Goal: Book appointment/travel/reservation

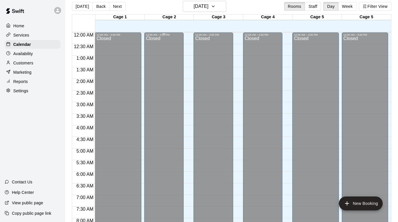
scroll to position [296, 0]
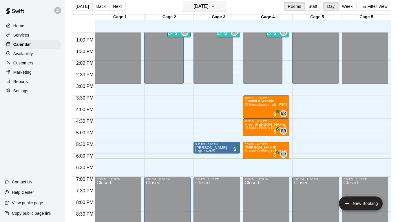
click at [223, 10] on button "[DATE]" at bounding box center [204, 6] width 43 height 11
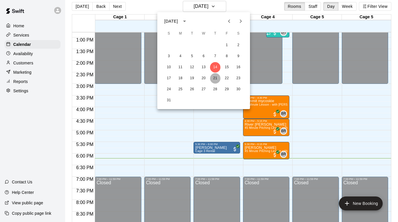
click at [214, 80] on button "21" at bounding box center [215, 78] width 10 height 10
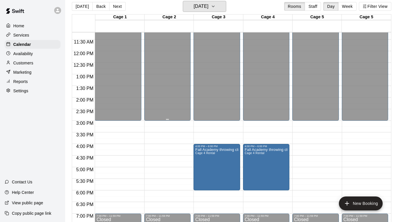
scroll to position [251, 0]
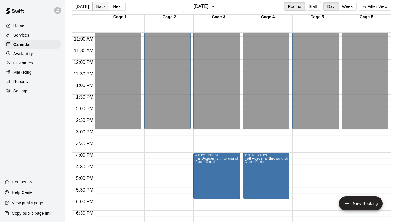
click at [96, 8] on button "Back" at bounding box center [100, 6] width 17 height 9
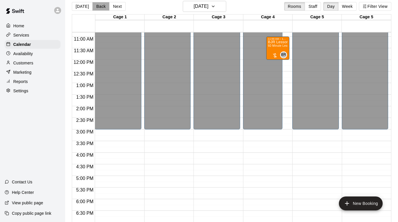
click at [96, 8] on button "Back" at bounding box center [100, 6] width 17 height 9
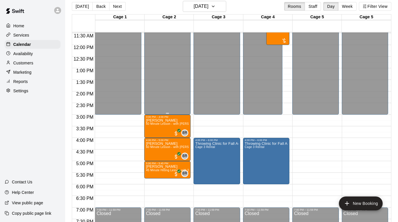
scroll to position [268, 0]
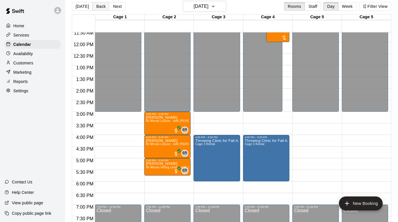
click at [102, 7] on button "Back" at bounding box center [100, 6] width 17 height 9
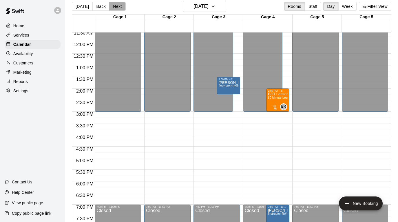
click at [118, 6] on button "Next" at bounding box center [117, 6] width 16 height 9
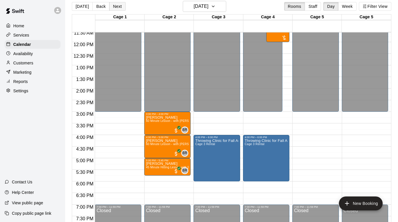
click at [118, 6] on button "Next" at bounding box center [117, 6] width 16 height 9
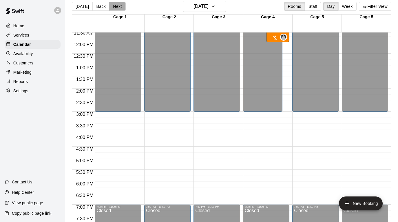
click at [118, 7] on button "Next" at bounding box center [117, 6] width 16 height 9
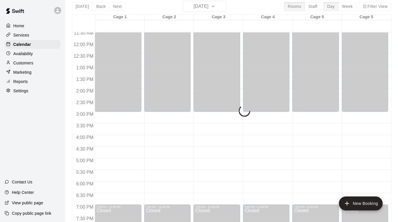
click at [118, 7] on div "[DATE] Back [DATE][DATE] Rooms Staff Day Week Filter View Cage 1 21 Thu Cage 2 …" at bounding box center [231, 112] width 319 height 222
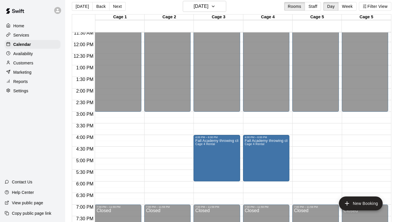
click at [118, 7] on button "Next" at bounding box center [117, 6] width 16 height 9
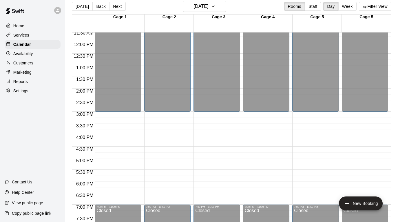
scroll to position [276, 0]
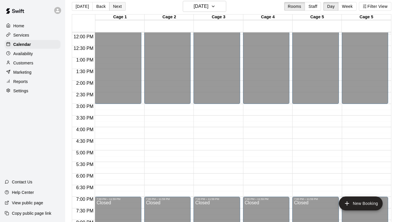
click at [118, 6] on button "Next" at bounding box center [117, 6] width 16 height 9
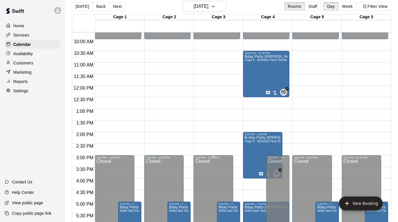
scroll to position [212, 0]
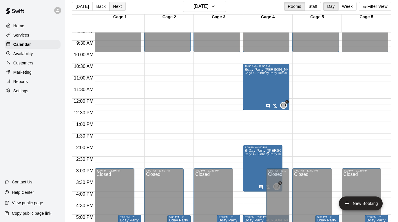
click at [120, 7] on button "Next" at bounding box center [117, 6] width 16 height 9
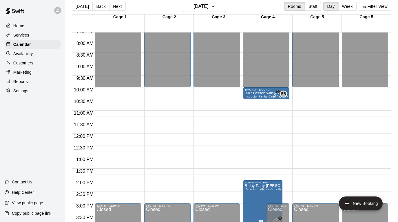
scroll to position [176, 0]
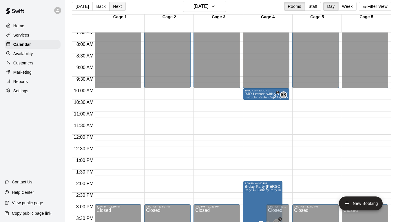
click at [117, 8] on button "Next" at bounding box center [117, 6] width 16 height 9
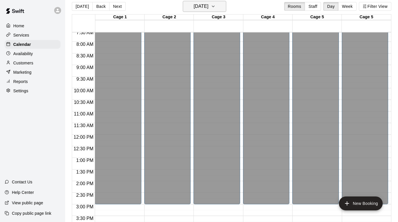
click at [214, 6] on icon "button" at bounding box center [213, 6] width 2 height 1
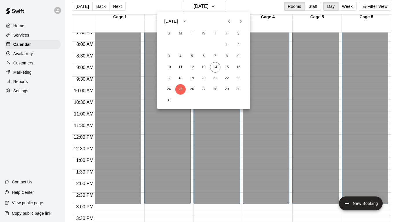
click at [241, 21] on icon "Next month" at bounding box center [241, 20] width 2 height 3
click at [180, 44] on button "1" at bounding box center [180, 45] width 10 height 10
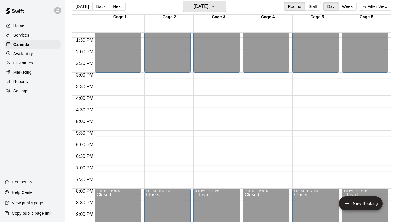
scroll to position [317, 0]
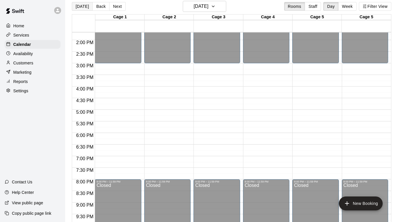
click at [82, 6] on button "[DATE]" at bounding box center [82, 6] width 21 height 9
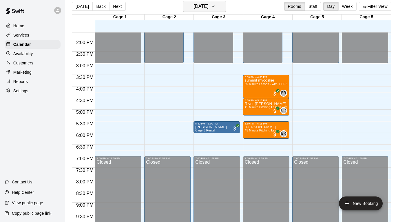
click at [205, 6] on h6 "[DATE]" at bounding box center [200, 6] width 15 height 8
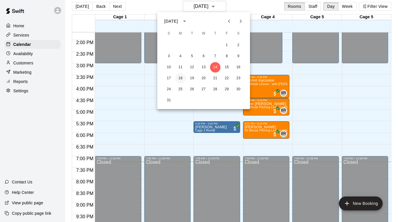
click at [182, 75] on button "18" at bounding box center [180, 78] width 10 height 10
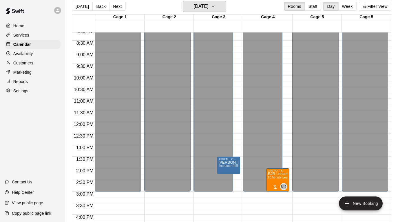
scroll to position [213, 0]
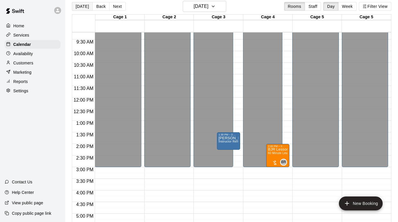
click at [79, 3] on button "[DATE]" at bounding box center [82, 6] width 21 height 9
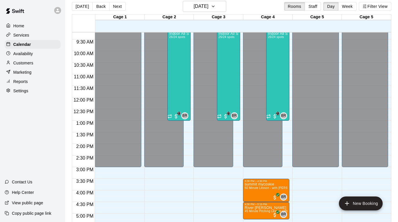
click at [116, 8] on button "Next" at bounding box center [117, 6] width 16 height 9
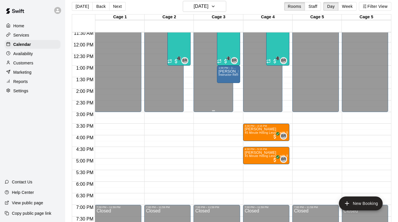
scroll to position [269, 0]
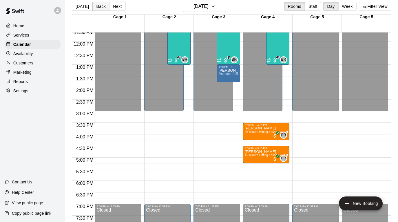
click at [99, 4] on button "Back" at bounding box center [100, 6] width 17 height 9
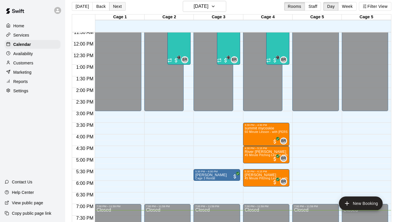
click at [114, 8] on button "Next" at bounding box center [117, 6] width 16 height 9
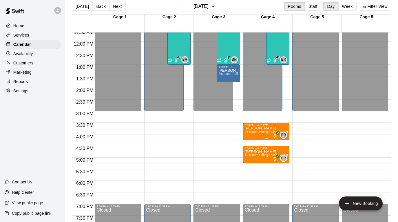
click at [262, 128] on p "[PERSON_NAME]" at bounding box center [266, 128] width 43 height 0
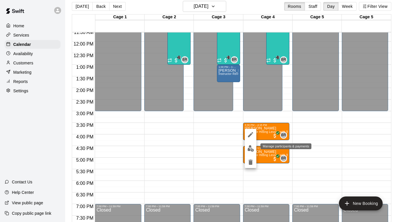
click at [250, 148] on img "edit" at bounding box center [250, 148] width 7 height 7
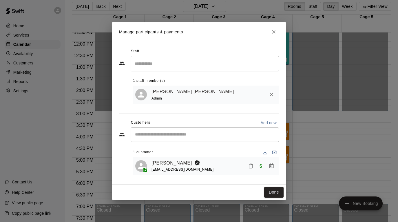
click at [179, 161] on link "[PERSON_NAME]" at bounding box center [171, 163] width 41 height 8
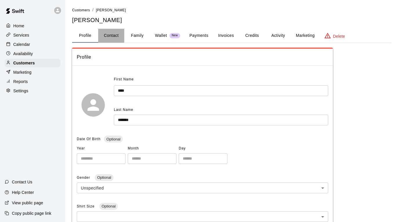
click at [114, 37] on button "Contact" at bounding box center [111, 36] width 26 height 14
select select "**"
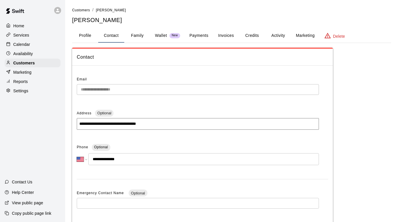
click at [87, 37] on button "Profile" at bounding box center [85, 36] width 26 height 14
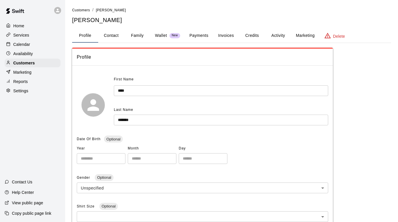
click at [105, 38] on button "Contact" at bounding box center [111, 36] width 26 height 14
select select "**"
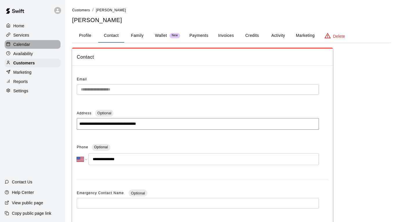
click at [39, 42] on div "Calendar" at bounding box center [33, 44] width 56 height 9
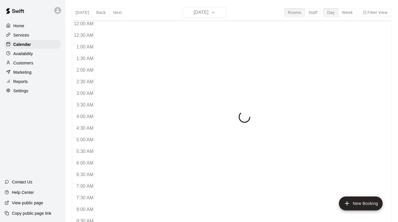
scroll to position [349, 0]
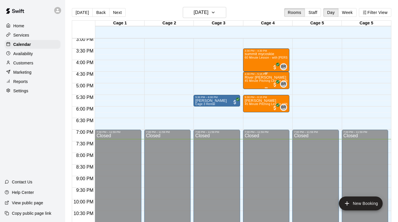
click at [268, 80] on span "45 Minute Pitching Lesson with [PERSON_NAME] [PERSON_NAME]" at bounding box center [292, 80] width 95 height 3
click at [251, 85] on icon "edit" at bounding box center [250, 85] width 5 height 5
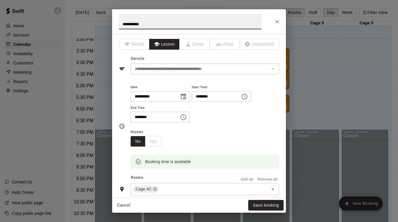
click at [183, 97] on icon "Choose date, selected date is Aug 14, 2025" at bounding box center [183, 96] width 7 height 7
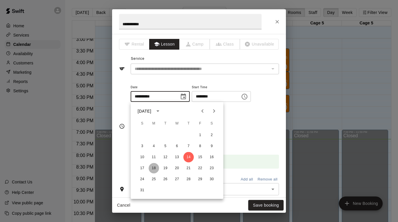
click at [154, 166] on button "18" at bounding box center [154, 168] width 10 height 10
type input "**********"
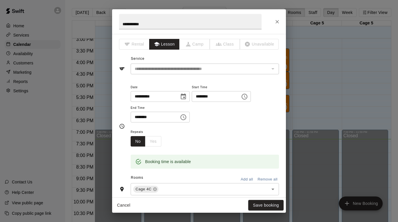
click at [200, 95] on input "********" at bounding box center [214, 96] width 45 height 11
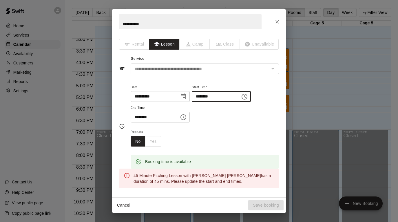
type input "********"
click at [138, 116] on input "********" at bounding box center [153, 116] width 45 height 11
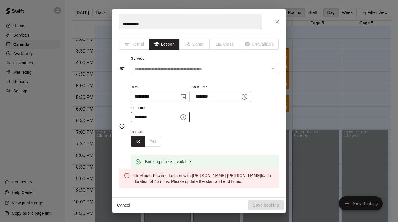
click at [221, 125] on div "**********" at bounding box center [205, 105] width 148 height 45
click at [142, 116] on input "********" at bounding box center [153, 116] width 45 height 11
click at [137, 116] on input "********" at bounding box center [153, 116] width 45 height 11
click at [136, 116] on input "********" at bounding box center [153, 116] width 45 height 11
click at [143, 118] on input "********" at bounding box center [153, 116] width 45 height 11
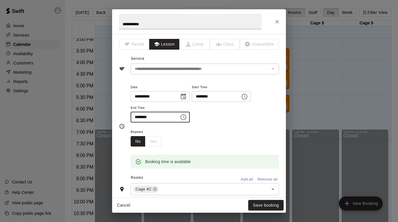
type input "********"
click at [224, 140] on div "Repeats No Yes" at bounding box center [205, 137] width 148 height 18
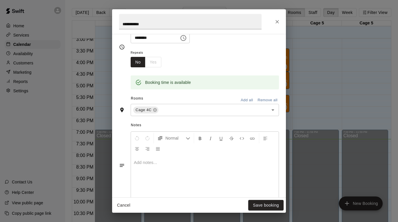
scroll to position [0, 0]
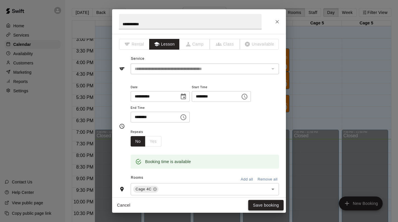
click at [261, 207] on button "Save booking" at bounding box center [265, 205] width 35 height 11
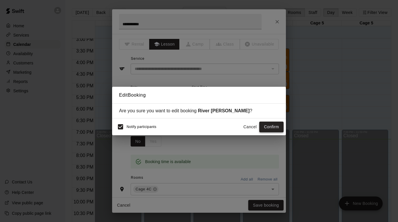
click at [273, 126] on button "Confirm" at bounding box center [271, 126] width 24 height 11
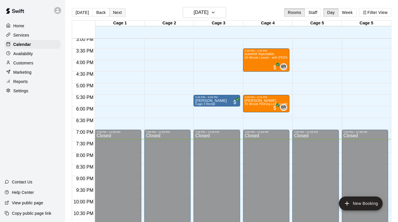
click at [115, 15] on button "Next" at bounding box center [117, 12] width 16 height 9
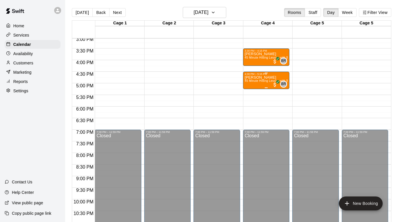
click at [266, 80] on span "45 Minute Hitting Lesson with [PERSON_NAME] [PERSON_NAME]" at bounding box center [291, 80] width 93 height 3
click at [253, 85] on icon "edit" at bounding box center [250, 85] width 7 height 7
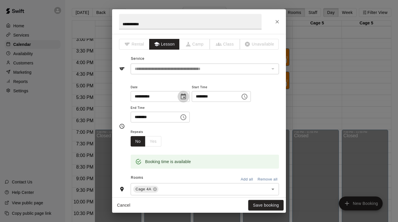
click at [181, 96] on button "Choose date, selected date is Aug 15, 2025" at bounding box center [183, 97] width 12 height 12
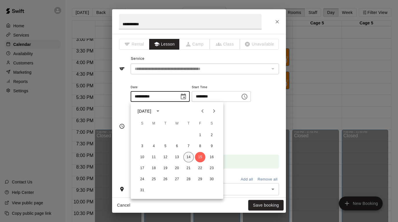
click at [192, 155] on button "14" at bounding box center [188, 157] width 10 height 10
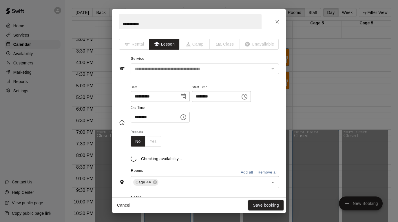
type input "**********"
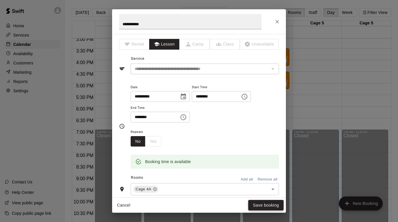
click at [256, 205] on button "Save booking" at bounding box center [265, 205] width 35 height 11
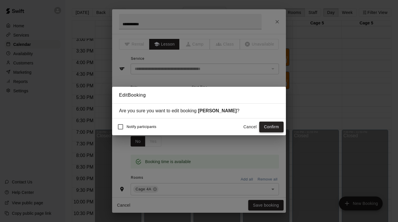
click at [267, 126] on button "Confirm" at bounding box center [271, 126] width 24 height 11
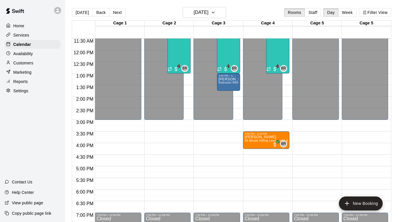
scroll to position [265, 0]
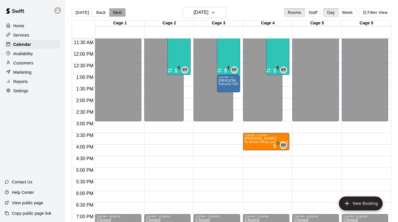
click at [119, 12] on button "Next" at bounding box center [117, 12] width 16 height 9
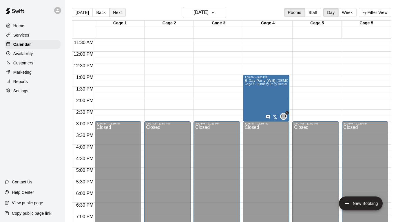
click at [119, 12] on button "Next" at bounding box center [117, 12] width 16 height 9
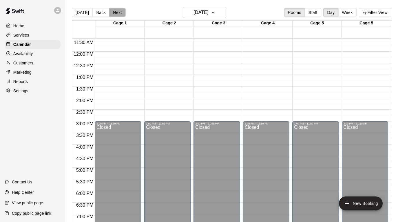
click at [117, 12] on button "Next" at bounding box center [117, 12] width 16 height 9
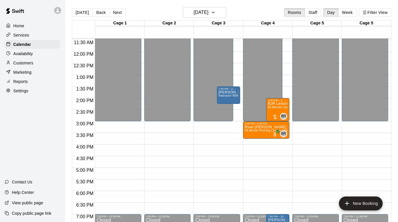
click at [37, 56] on div "Availability" at bounding box center [33, 53] width 56 height 9
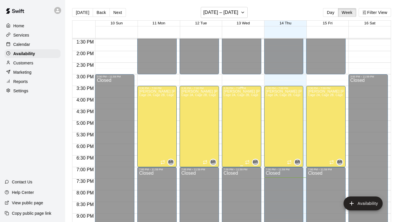
scroll to position [303, 0]
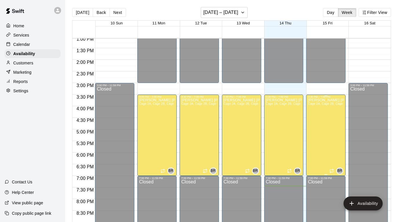
click at [324, 119] on div "[PERSON_NAME] [PERSON_NAME] Cage 2A, Cage 2B, Cage 3A, Cage 3B, Cage 4A, Cage 4…" at bounding box center [326, 209] width 36 height 222
click at [314, 108] on icon "edit" at bounding box center [313, 104] width 7 height 7
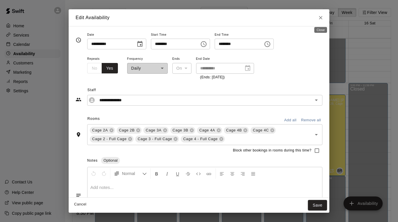
click at [322, 17] on icon "Close" at bounding box center [321, 18] width 6 height 6
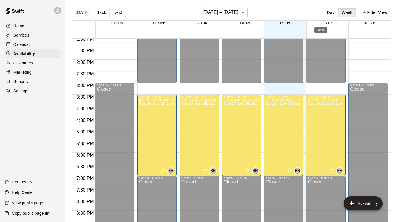
type input "**********"
click at [328, 164] on div "[PERSON_NAME] [PERSON_NAME] Cage 2A, Cage 2B, Cage 3A, Cage 3B, Cage 4A, Cage 4…" at bounding box center [326, 209] width 36 height 222
click at [314, 117] on icon "delete" at bounding box center [314, 118] width 4 height 5
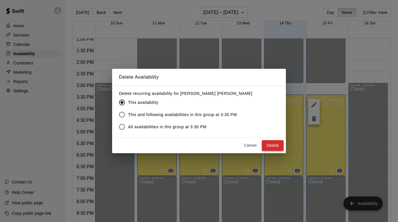
click at [272, 142] on button "Delete" at bounding box center [273, 145] width 22 height 11
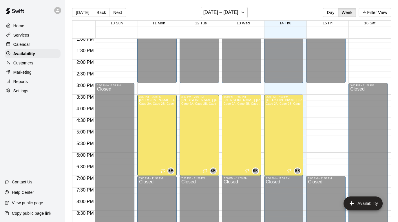
click at [35, 44] on div "Calendar" at bounding box center [33, 44] width 56 height 9
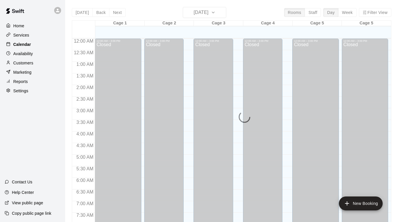
scroll to position [349, 0]
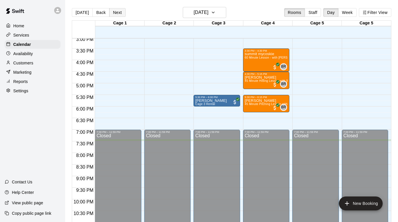
click at [117, 12] on button "Next" at bounding box center [117, 12] width 16 height 9
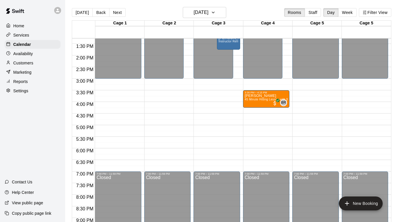
scroll to position [286, 0]
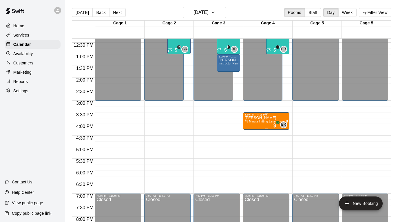
click at [258, 118] on p "[PERSON_NAME]" at bounding box center [266, 118] width 43 height 0
click at [252, 124] on icon "edit" at bounding box center [250, 123] width 7 height 7
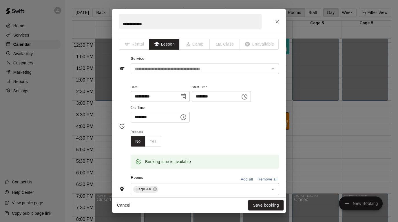
click at [200, 96] on input "********" at bounding box center [214, 96] width 45 height 11
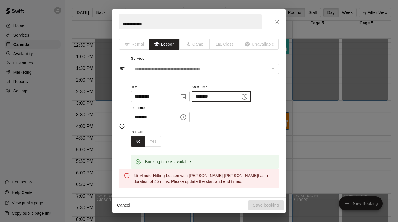
type input "********"
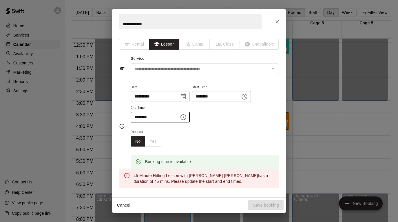
click at [137, 115] on input "********" at bounding box center [153, 116] width 45 height 11
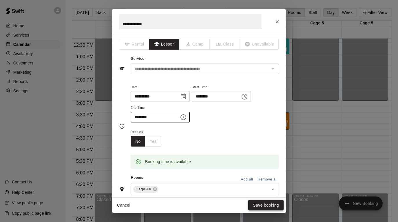
type input "********"
click at [268, 206] on button "Save booking" at bounding box center [265, 205] width 35 height 11
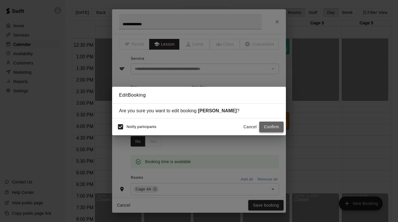
click at [269, 129] on button "Confirm" at bounding box center [271, 126] width 24 height 11
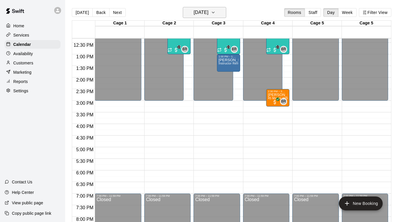
click at [215, 15] on icon "button" at bounding box center [213, 12] width 5 height 7
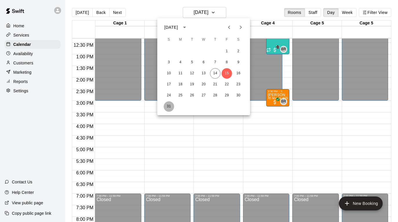
click at [168, 104] on button "31" at bounding box center [169, 106] width 10 height 10
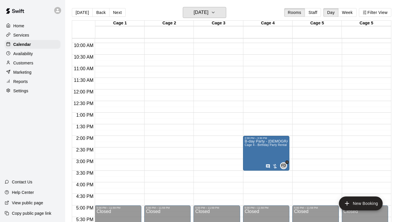
scroll to position [228, 0]
click at [79, 11] on button "[DATE]" at bounding box center [82, 12] width 21 height 9
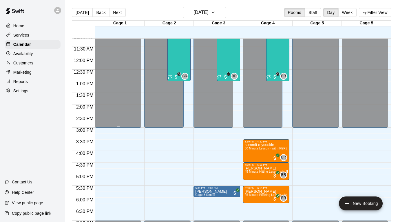
scroll to position [259, 0]
click at [118, 10] on button "Next" at bounding box center [117, 12] width 16 height 9
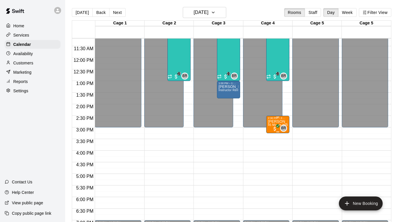
click at [273, 121] on p "[PERSON_NAME]" at bounding box center [278, 121] width 20 height 0
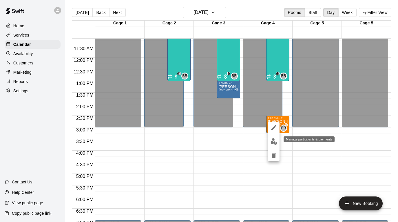
click at [274, 139] on img "edit" at bounding box center [273, 141] width 7 height 7
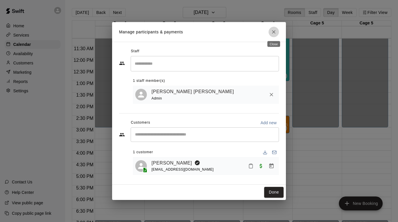
click at [279, 32] on button "Close" at bounding box center [273, 32] width 10 height 10
